Goal: Navigation & Orientation: Find specific page/section

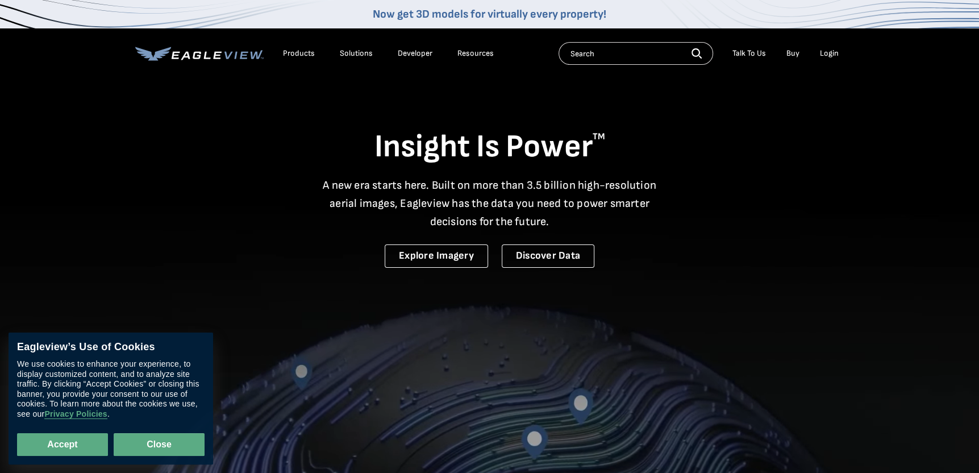
click at [146, 446] on button "Close" at bounding box center [159, 444] width 91 height 23
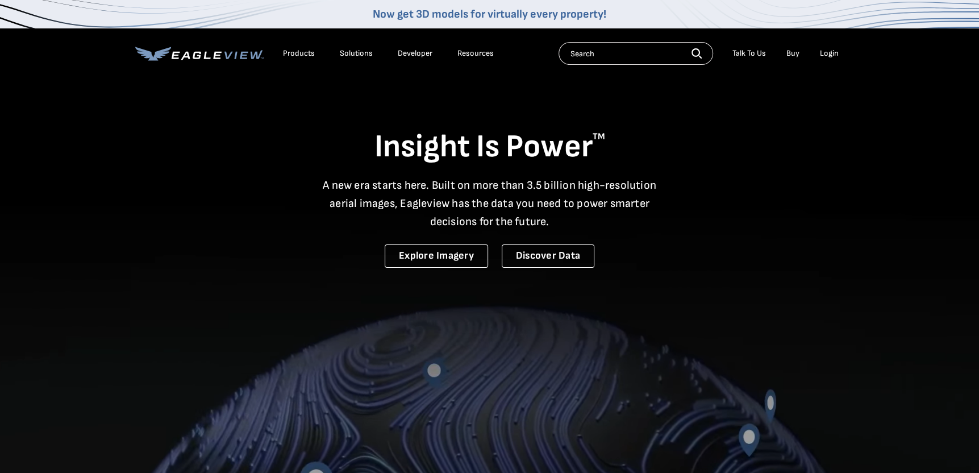
click at [836, 55] on div "Login" at bounding box center [829, 53] width 19 height 10
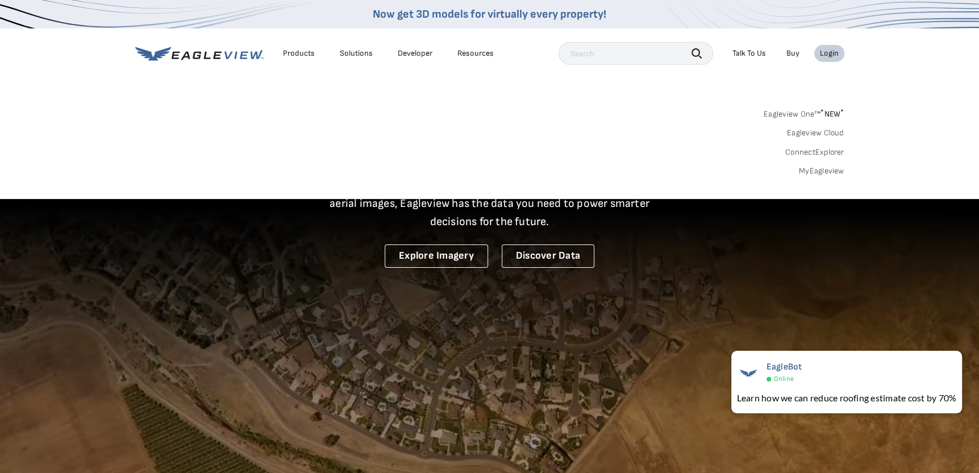
click at [810, 112] on link "Eagleview One™ * NEW *" at bounding box center [803, 112] width 81 height 13
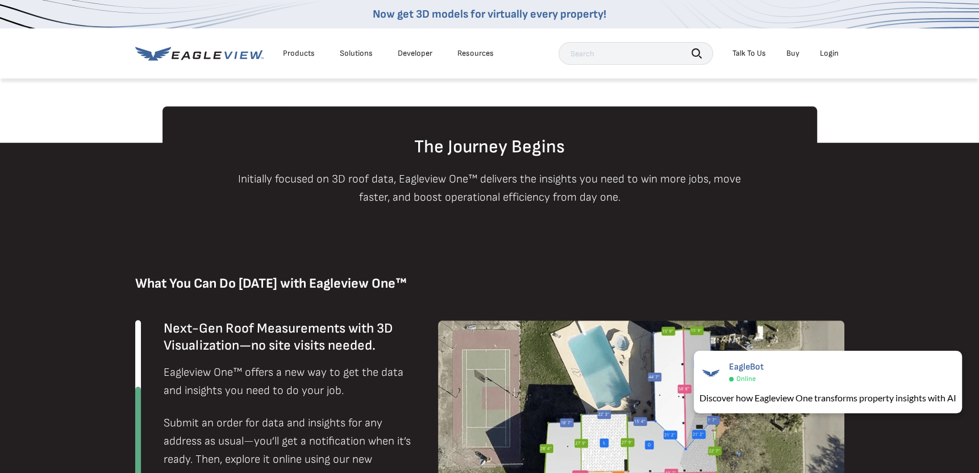
scroll to position [682, 0]
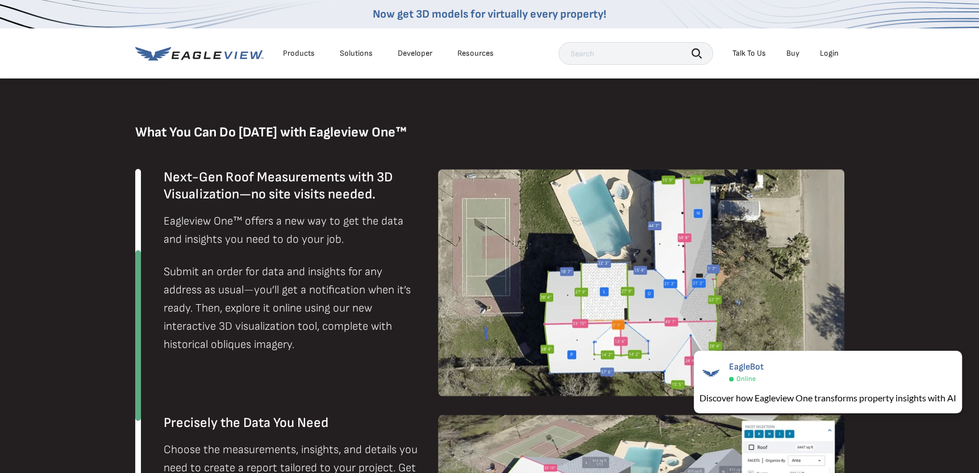
click at [825, 55] on div "Login" at bounding box center [829, 53] width 19 height 10
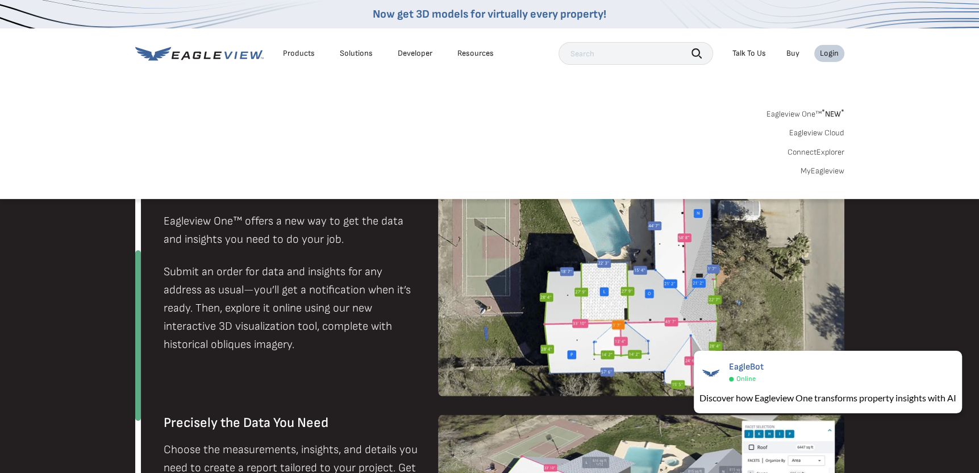
click at [817, 132] on link "Eagleview Cloud" at bounding box center [816, 133] width 55 height 10
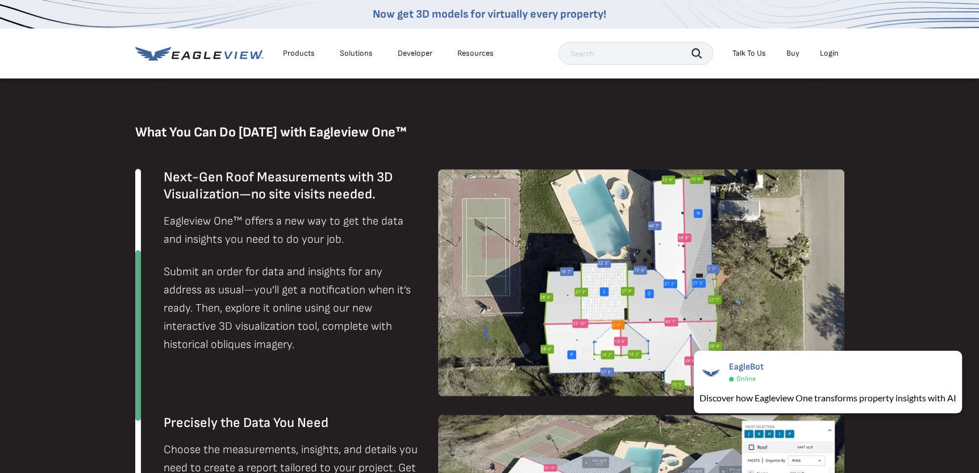
click at [820, 50] on div "Login" at bounding box center [829, 53] width 19 height 10
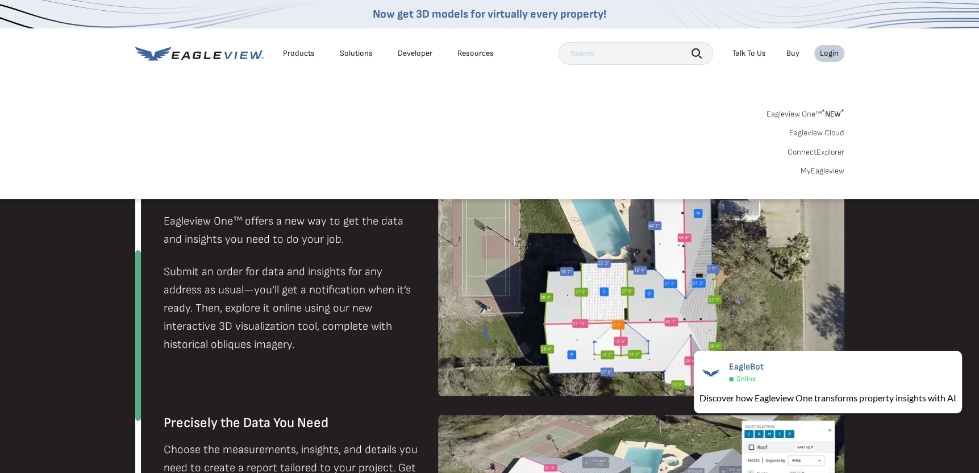
click at [804, 110] on link "Eagleview One™ * NEW *" at bounding box center [805, 112] width 78 height 13
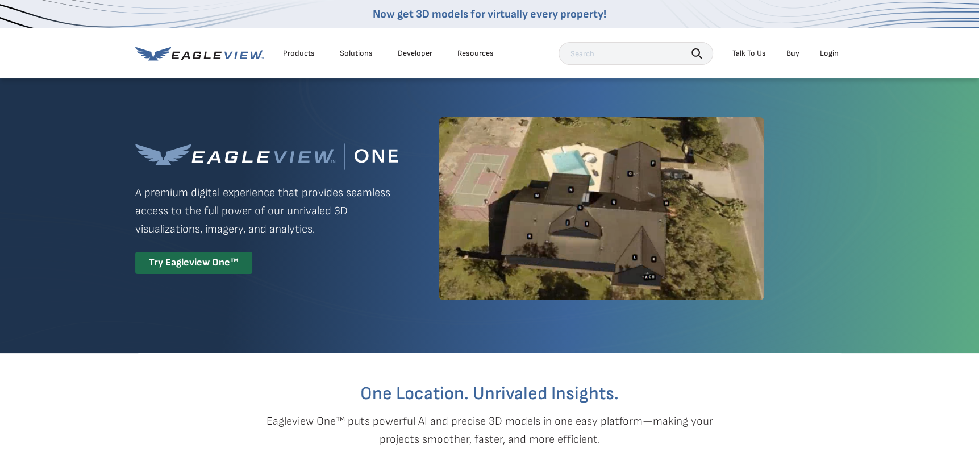
click at [304, 53] on div "Products" at bounding box center [299, 53] width 32 height 10
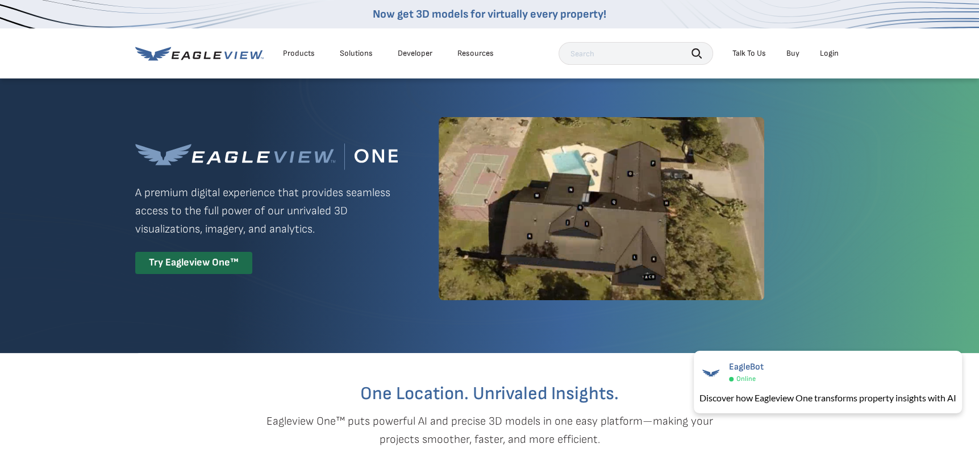
click at [354, 50] on div "Solutions" at bounding box center [356, 53] width 33 height 10
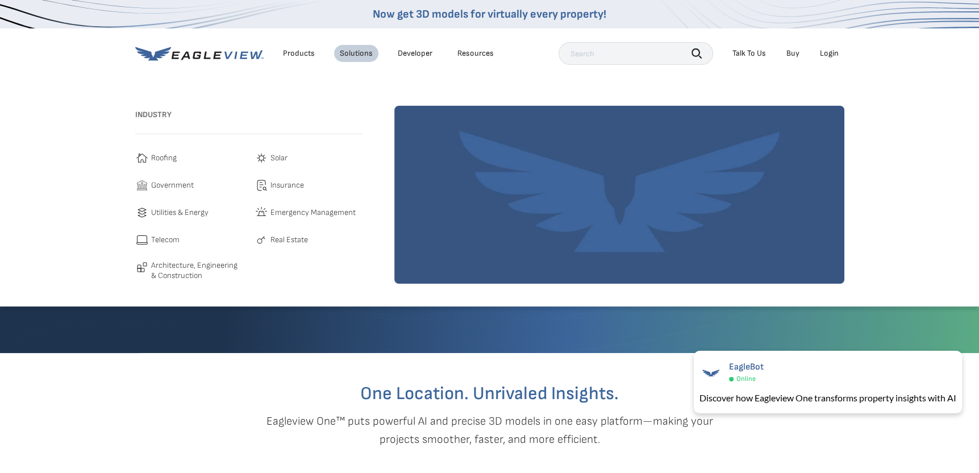
click at [392, 54] on li "Developer" at bounding box center [415, 53] width 46 height 17
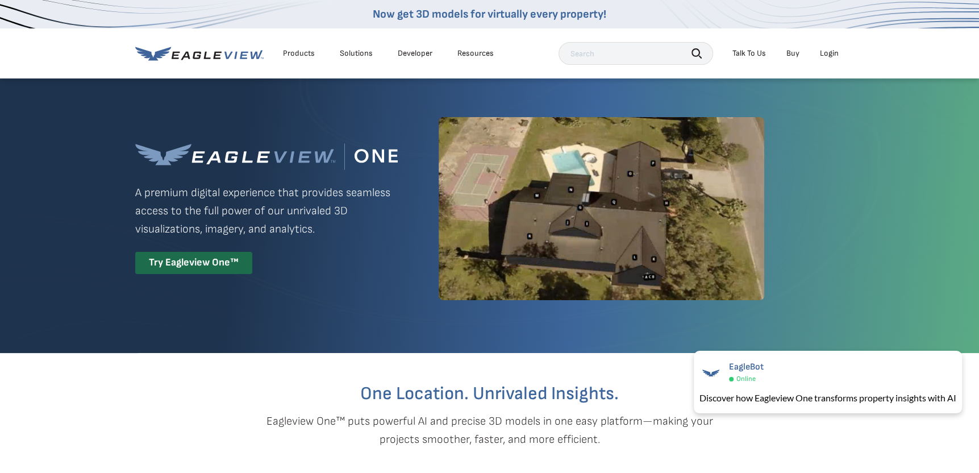
click at [307, 55] on div "Products" at bounding box center [299, 53] width 32 height 10
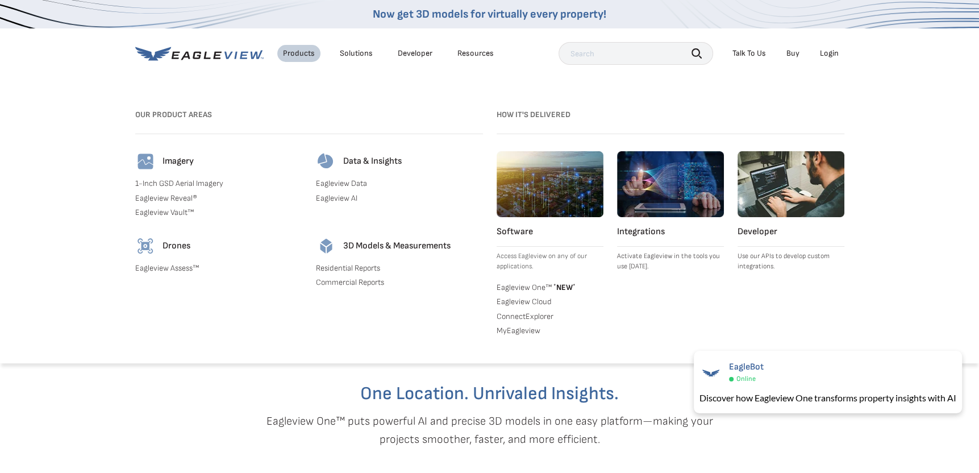
click at [826, 53] on div "Login" at bounding box center [829, 53] width 19 height 10
